Goal: Transaction & Acquisition: Book appointment/travel/reservation

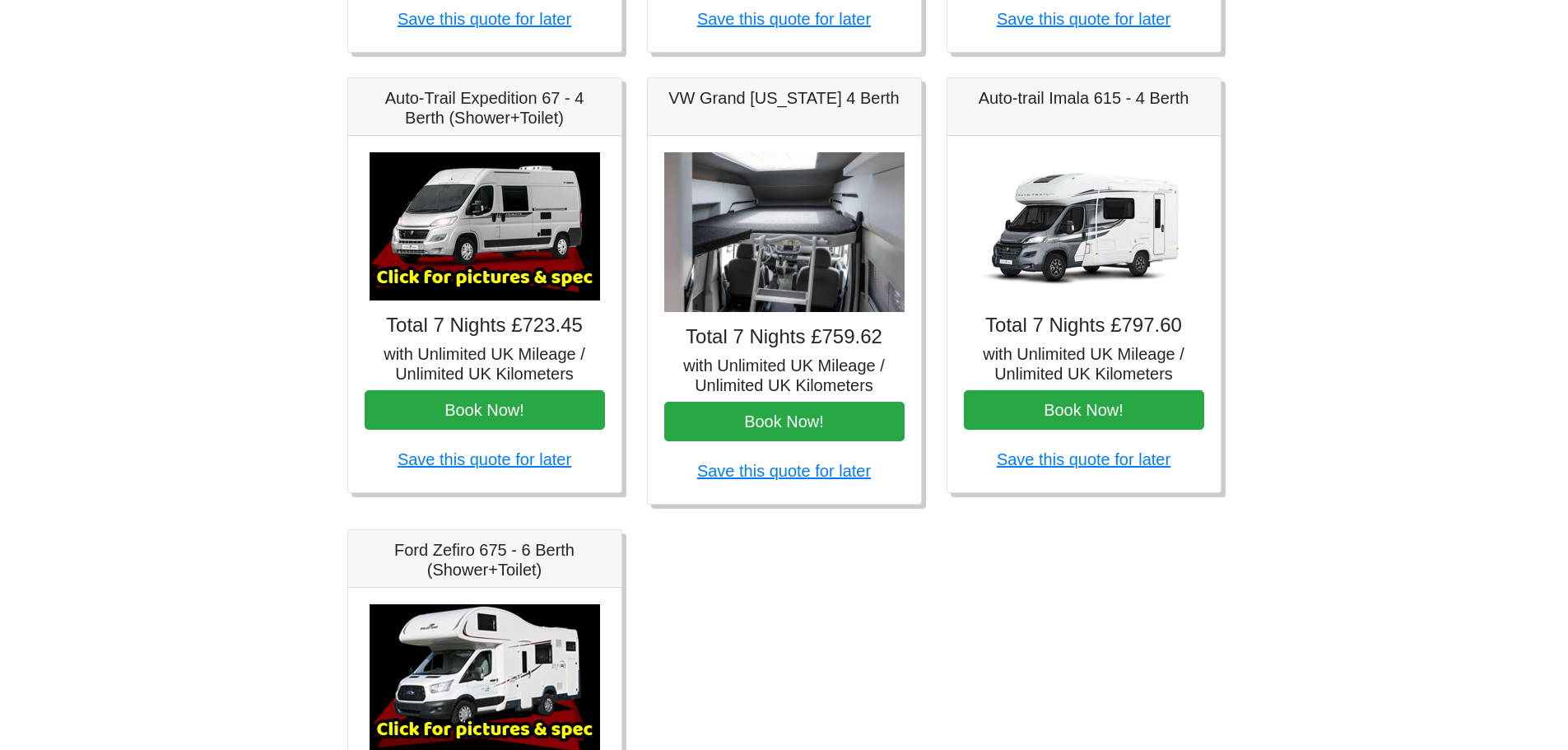
scroll to position [619, 0]
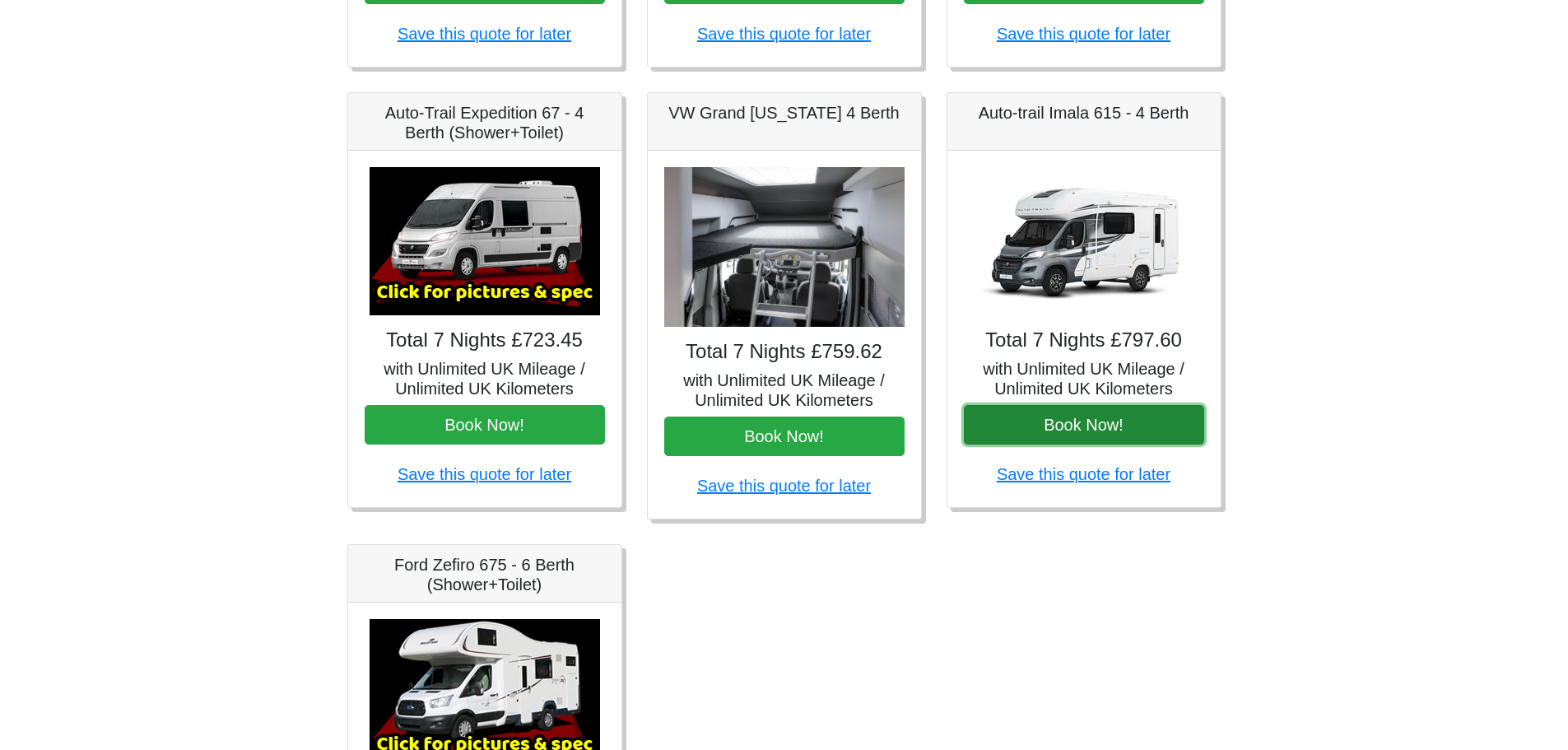
click at [1050, 426] on button "Book Now!" at bounding box center [1084, 425] width 240 height 40
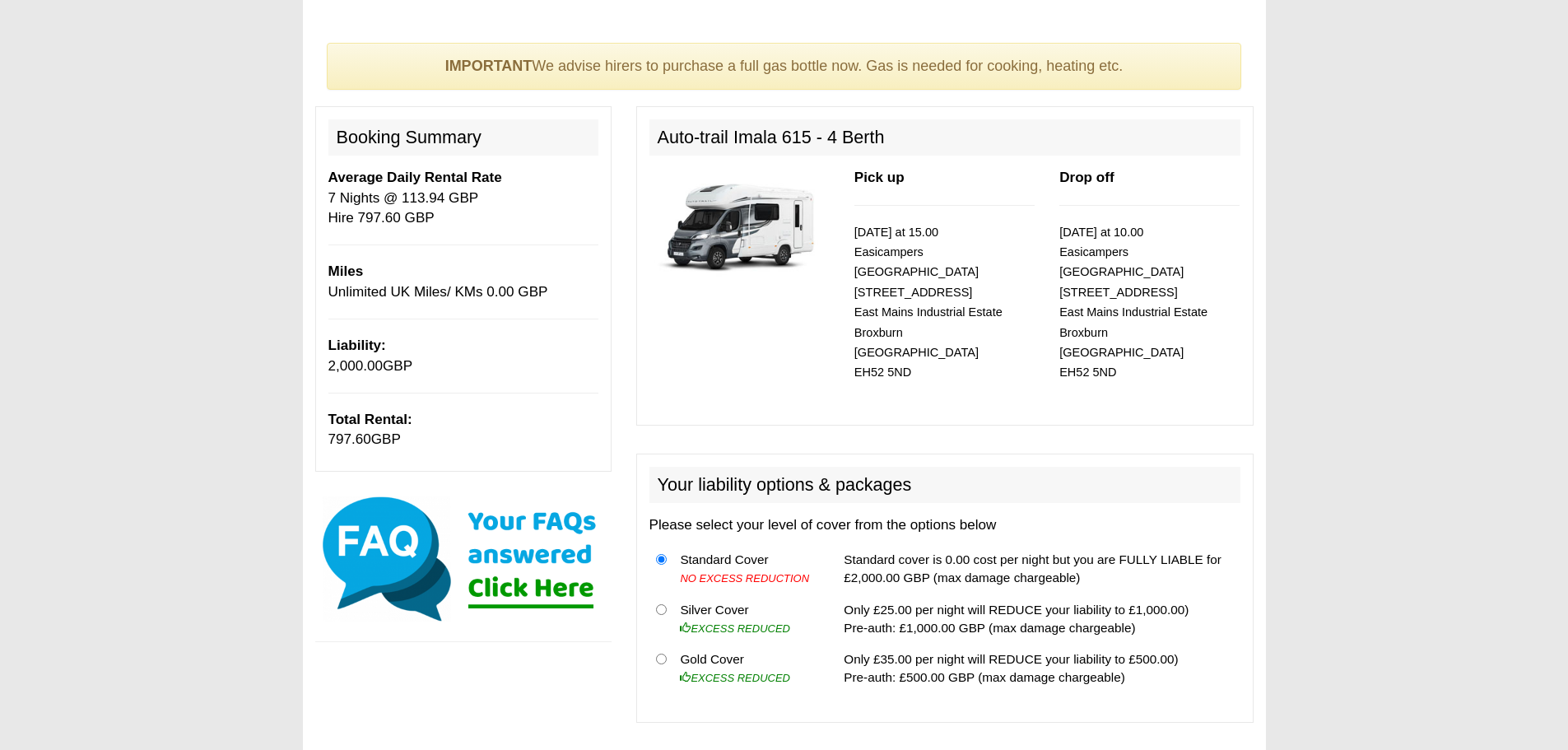
scroll to position [138, 0]
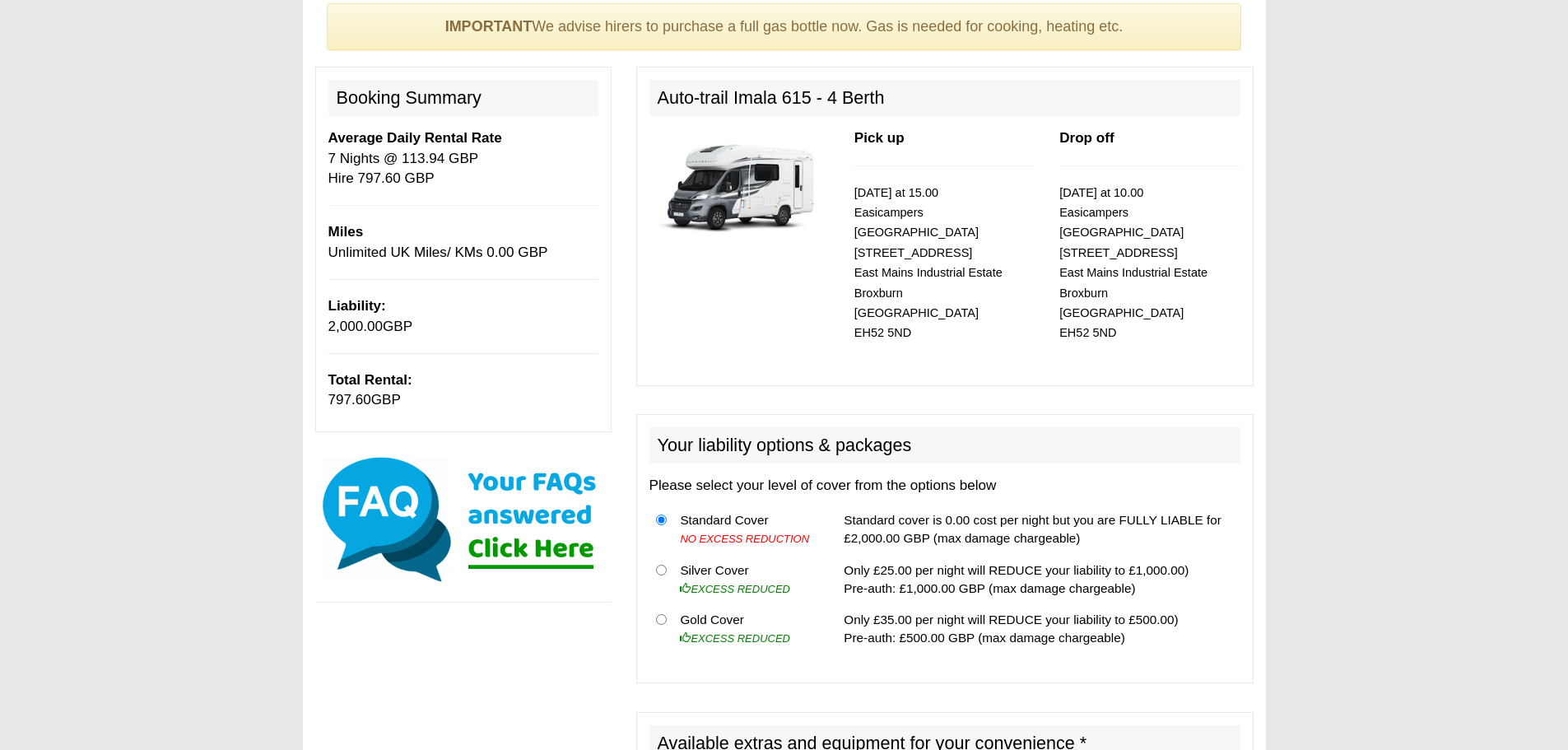
click at [730, 181] on img at bounding box center [739, 187] width 180 height 116
click at [724, 554] on td "Silver Cover EXCESS REDUCED" at bounding box center [747, 579] width 146 height 50
click at [657, 565] on input "radio" at bounding box center [661, 570] width 11 height 11
radio input "true"
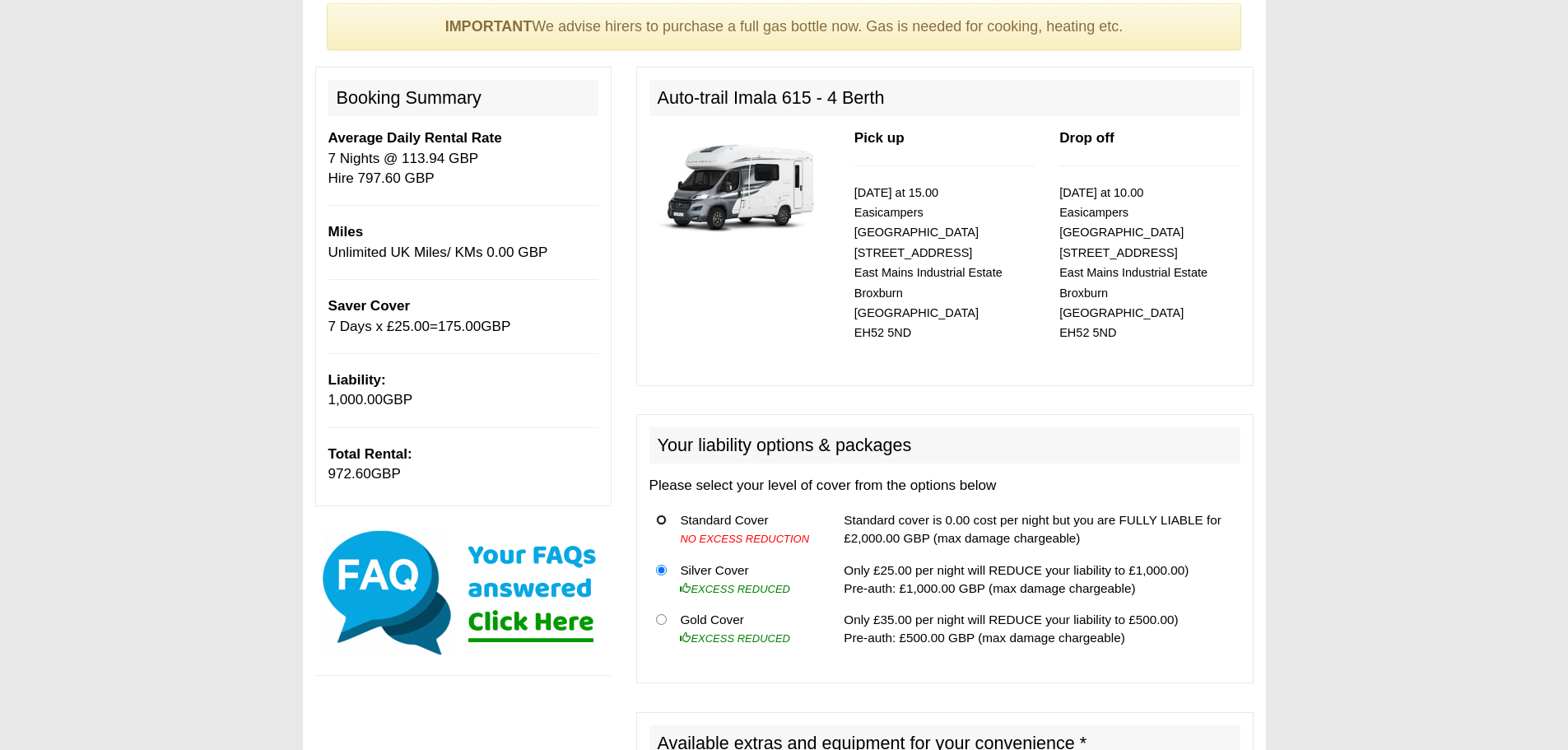
click at [659, 515] on input "radio" at bounding box center [661, 520] width 11 height 11
radio input "true"
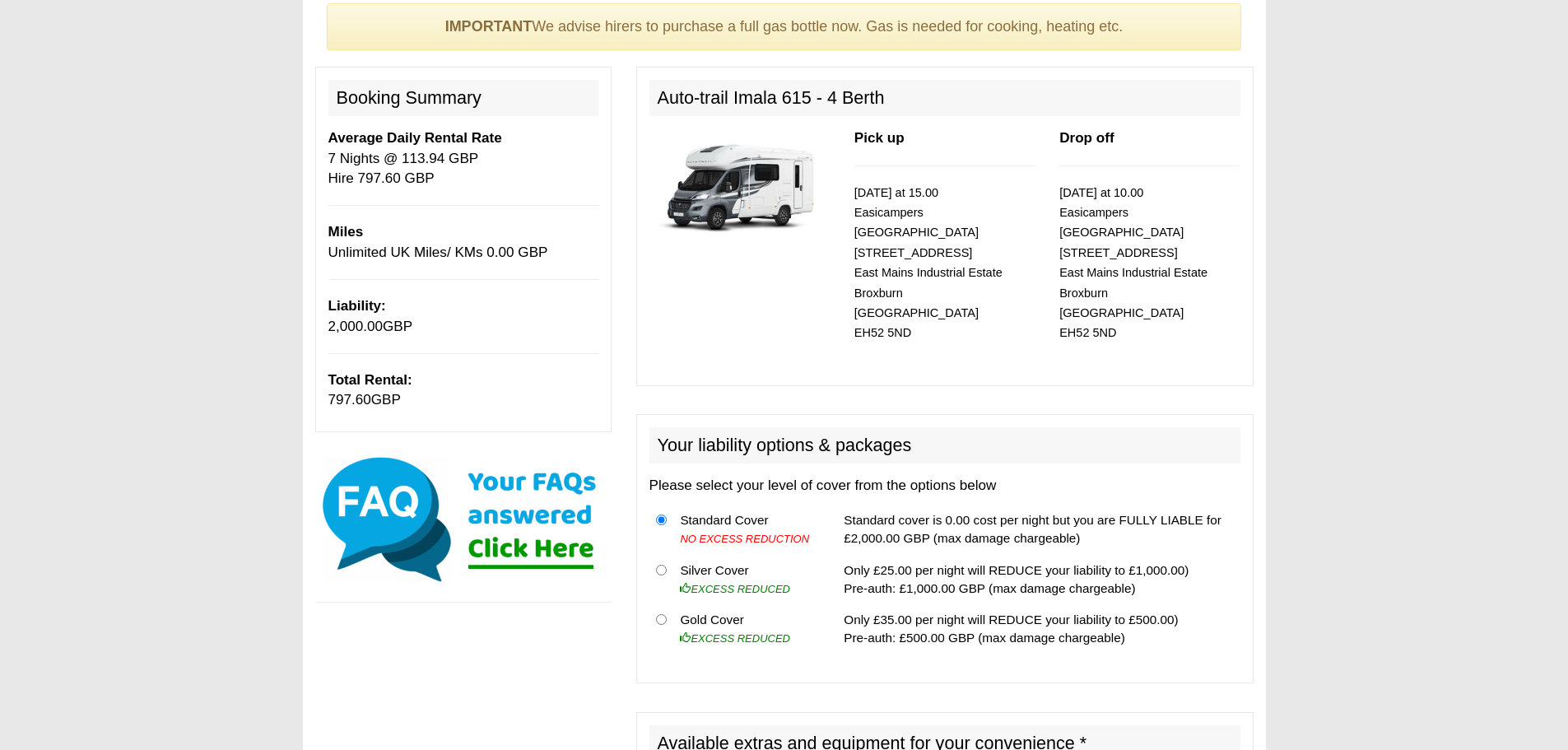
click at [659, 554] on th at bounding box center [662, 579] width 25 height 50
click at [659, 565] on input "radio" at bounding box center [661, 570] width 11 height 11
radio input "true"
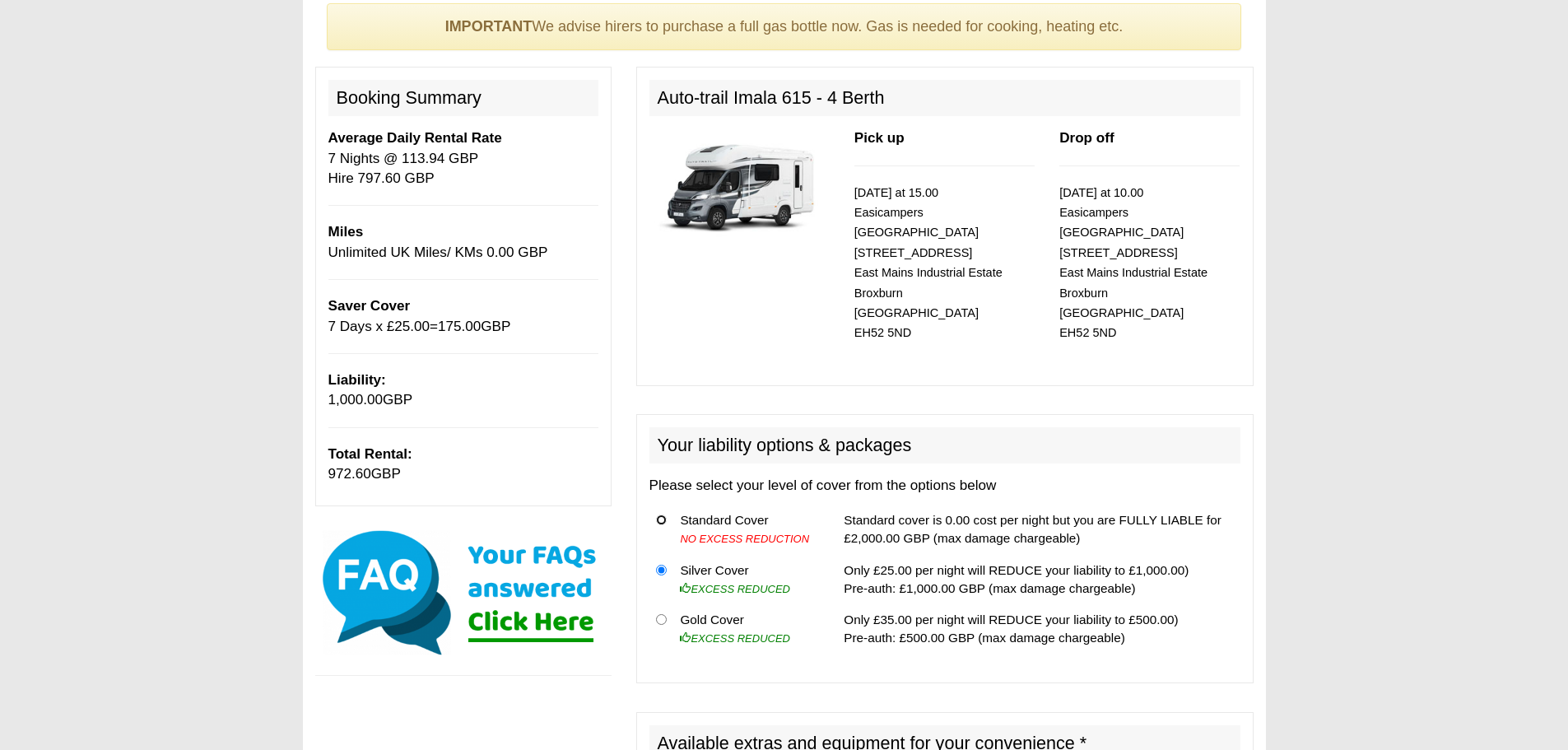
click at [664, 515] on input "radio" at bounding box center [661, 520] width 11 height 11
radio input "true"
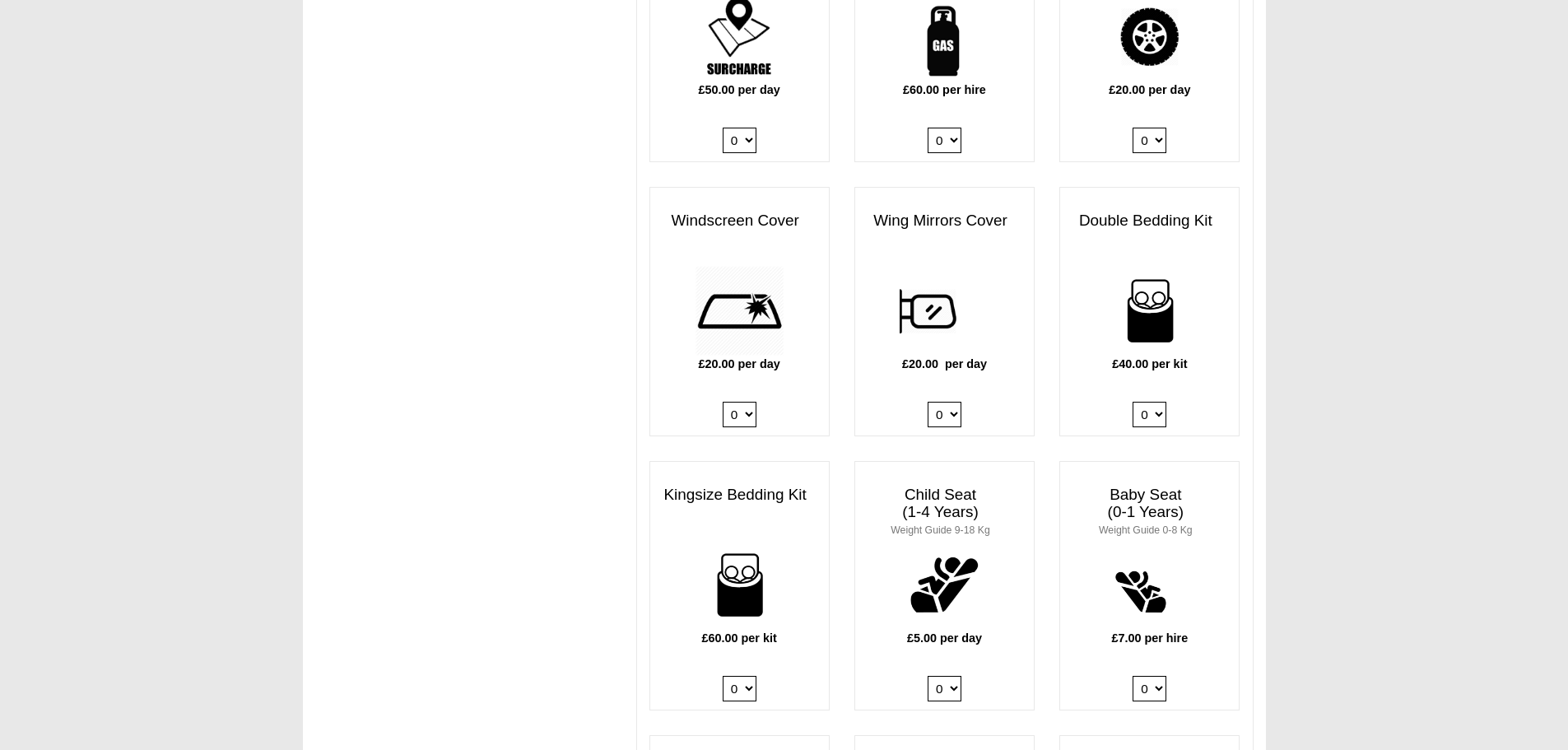
scroll to position [1646, 0]
